Goal: Information Seeking & Learning: Learn about a topic

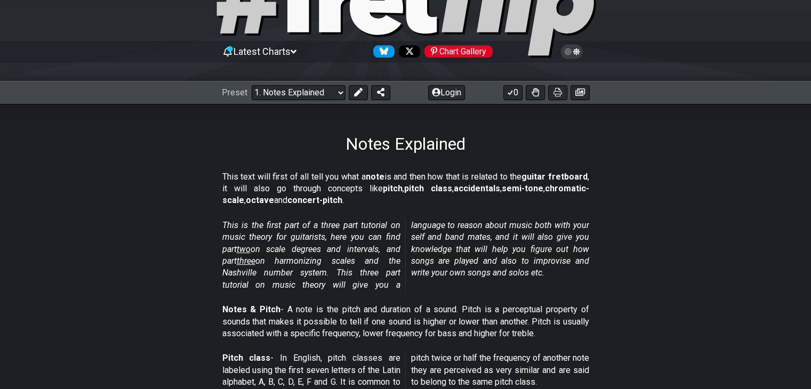
scroll to position [70, 0]
drag, startPoint x: 409, startPoint y: 178, endPoint x: 339, endPoint y: 199, distance: 73.7
click at [339, 199] on p "This text will first of all tell you what a note is and then how that is relate…" at bounding box center [405, 189] width 367 height 36
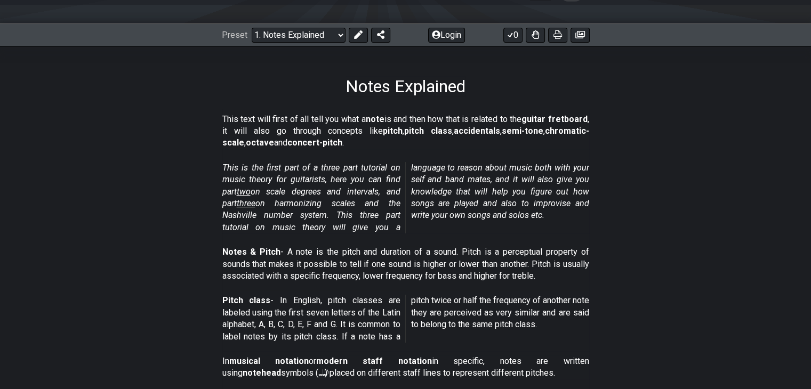
scroll to position [128, 0]
drag, startPoint x: 227, startPoint y: 166, endPoint x: 306, endPoint y: 174, distance: 79.9
click at [306, 174] on em "This is the first part of a three part tutorial on music theory for guitarists,…" at bounding box center [405, 197] width 367 height 70
drag, startPoint x: 306, startPoint y: 174, endPoint x: 356, endPoint y: 185, distance: 50.7
click at [356, 185] on p "This is the first part of a three part tutorial on music theory for guitarists,…" at bounding box center [405, 197] width 367 height 71
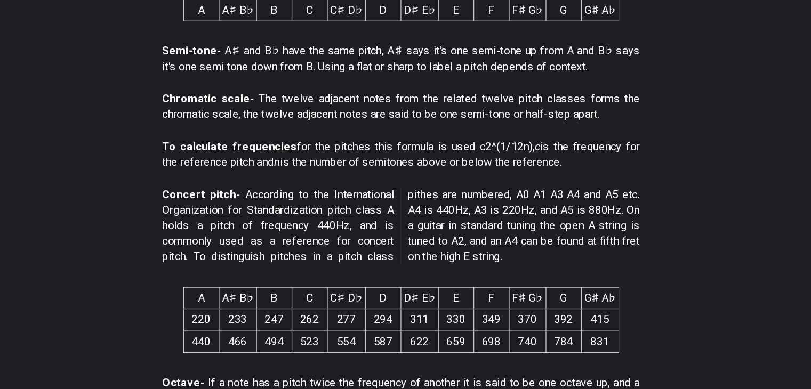
scroll to position [523, 0]
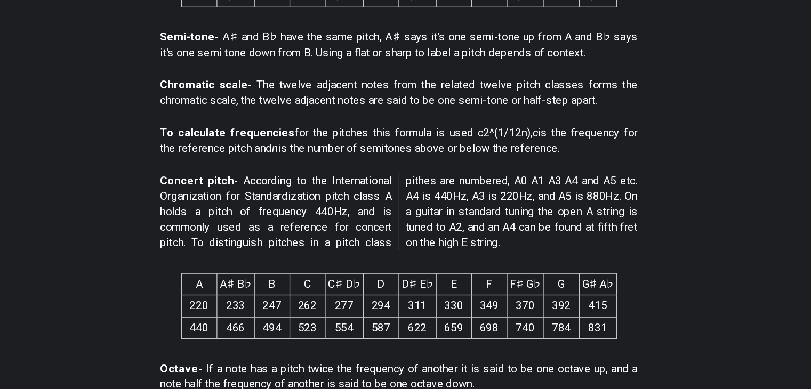
click at [544, 304] on th "G♯ A♭" at bounding box center [558, 308] width 29 height 17
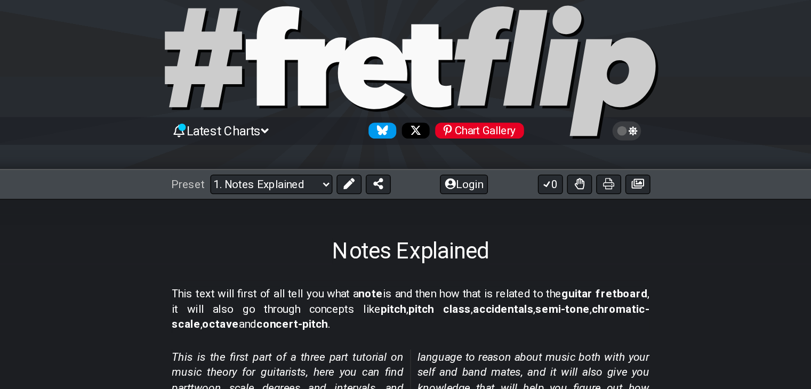
scroll to position [0, 0]
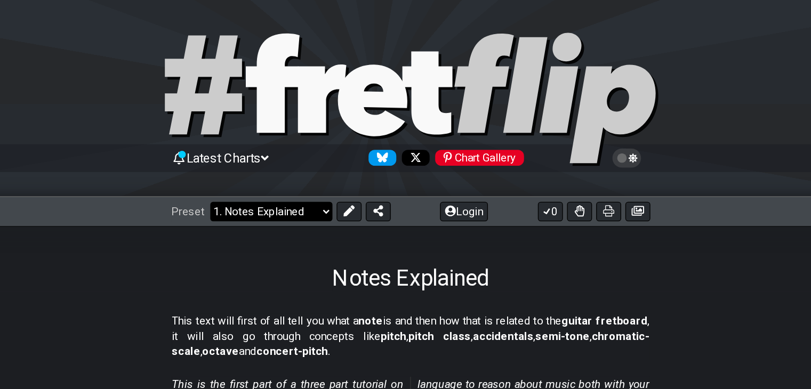
click at [294, 158] on select "Welcome to #fretflip! Initial Preset Custom Preset Minor Pentatonic Major Penta…" at bounding box center [299, 162] width 94 height 15
click at [252, 155] on select "Welcome to #fretflip! Initial Preset Custom Preset Minor Pentatonic Major Penta…" at bounding box center [299, 162] width 94 height 15
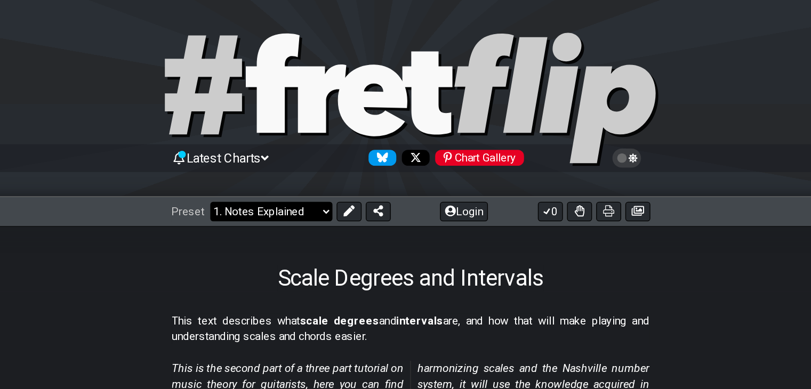
select select "/scale-degrees-and-intervals"
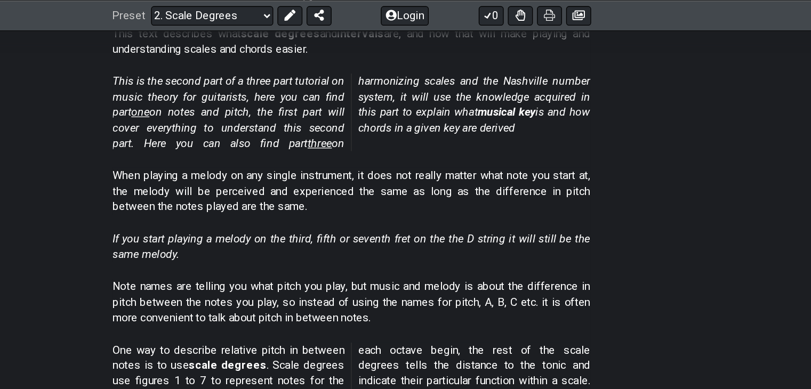
scroll to position [219, 0]
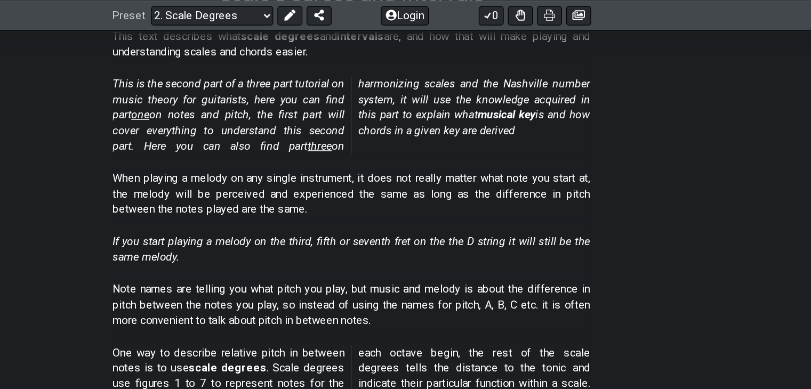
click at [370, 297] on p "One way to describe relative pitch in between notes is to use scale degrees . S…" at bounding box center [405, 300] width 367 height 71
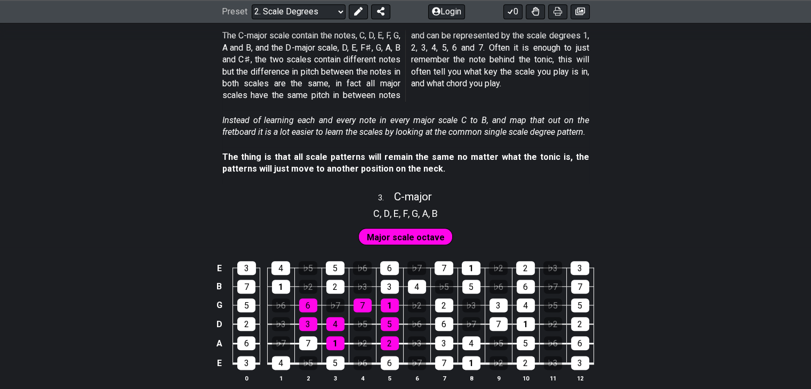
scroll to position [1031, 0]
